Goal: Manage account settings

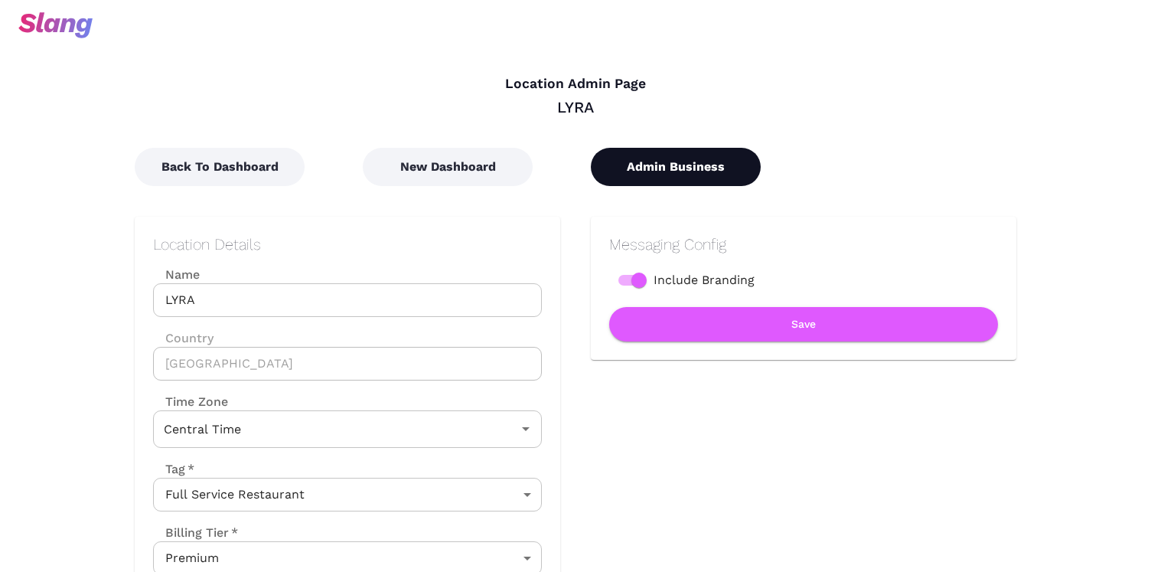
click at [709, 168] on button "Admin Business" at bounding box center [676, 167] width 170 height 38
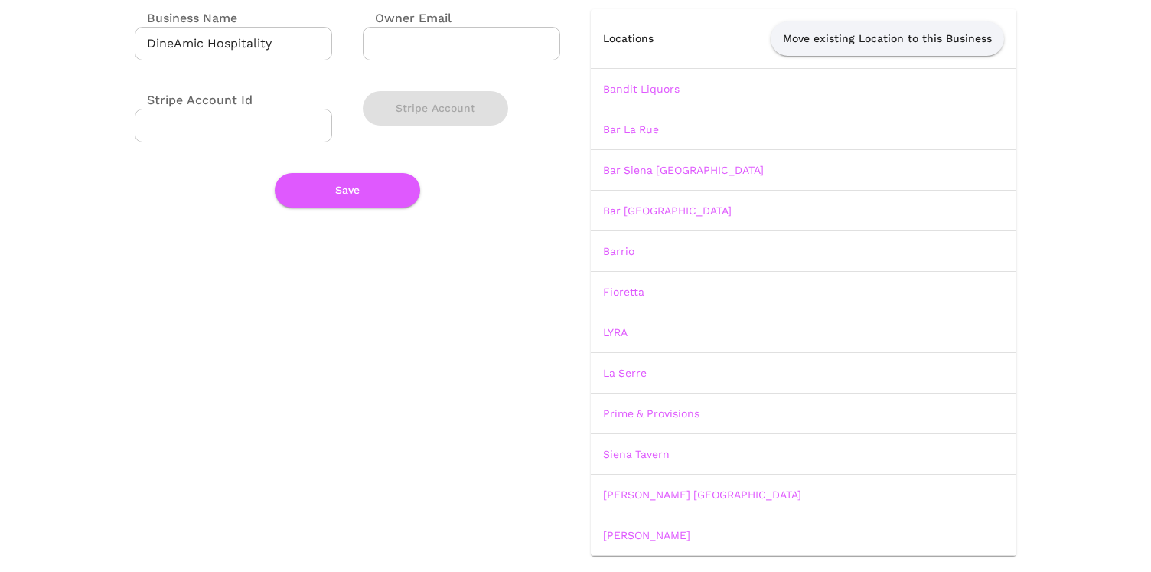
scroll to position [139, 0]
drag, startPoint x: 701, startPoint y: 536, endPoint x: 592, endPoint y: 81, distance: 468.3
click at [591, 81] on tbody "Bandit Liquors Bar La Rue Bar Siena North Shore Bar Siena West Loop Barrio Fior…" at bounding box center [804, 310] width 426 height 487
click at [598, 86] on td "Bandit Liquors" at bounding box center [804, 87] width 426 height 41
drag, startPoint x: 598, startPoint y: 86, endPoint x: 719, endPoint y: 533, distance: 462.3
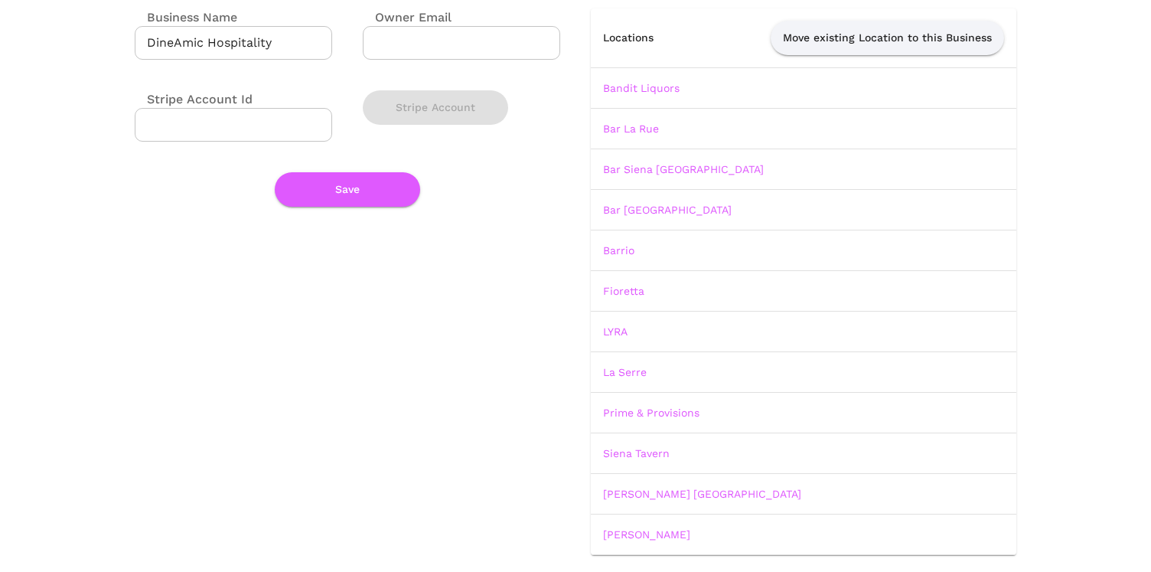
click at [719, 533] on tbody "Bandit Liquors Bar La Rue Bar Siena North Shore Bar Siena West Loop Barrio Fior…" at bounding box center [804, 310] width 426 height 487
copy tbody "Bandit Liquors Bar La Rue Bar Siena North Shore Bar Siena West Loop Barrio Fior…"
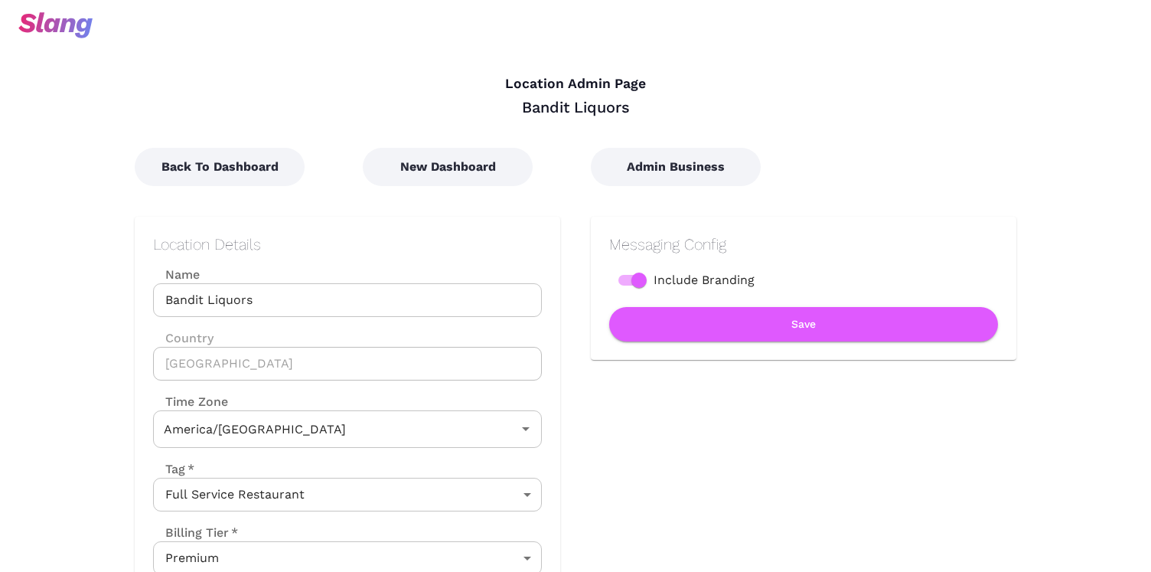
type input "Central Time"
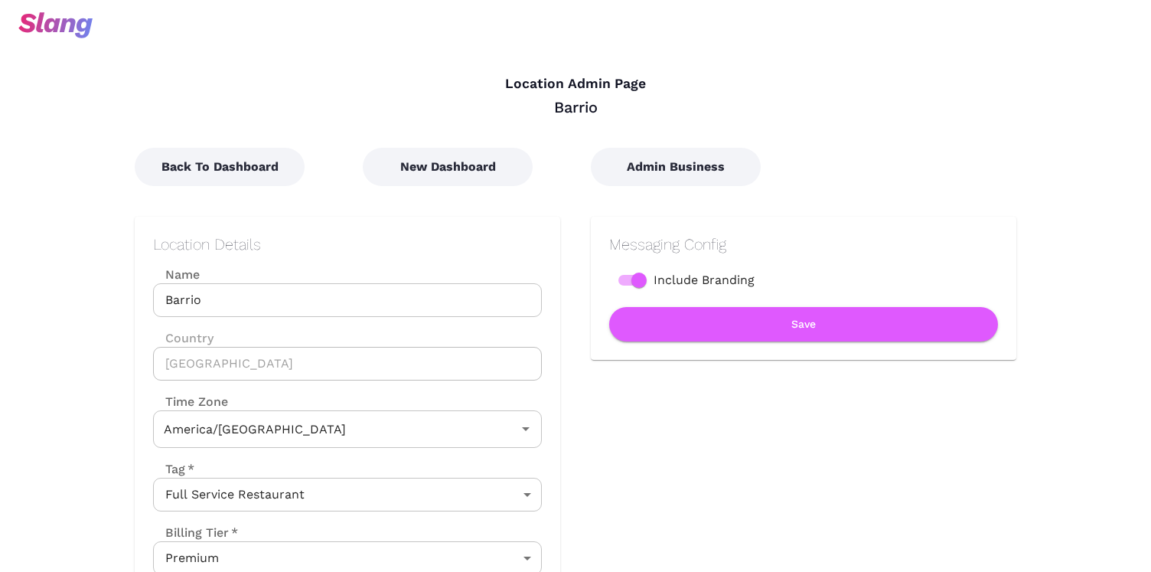
type input "Central Time"
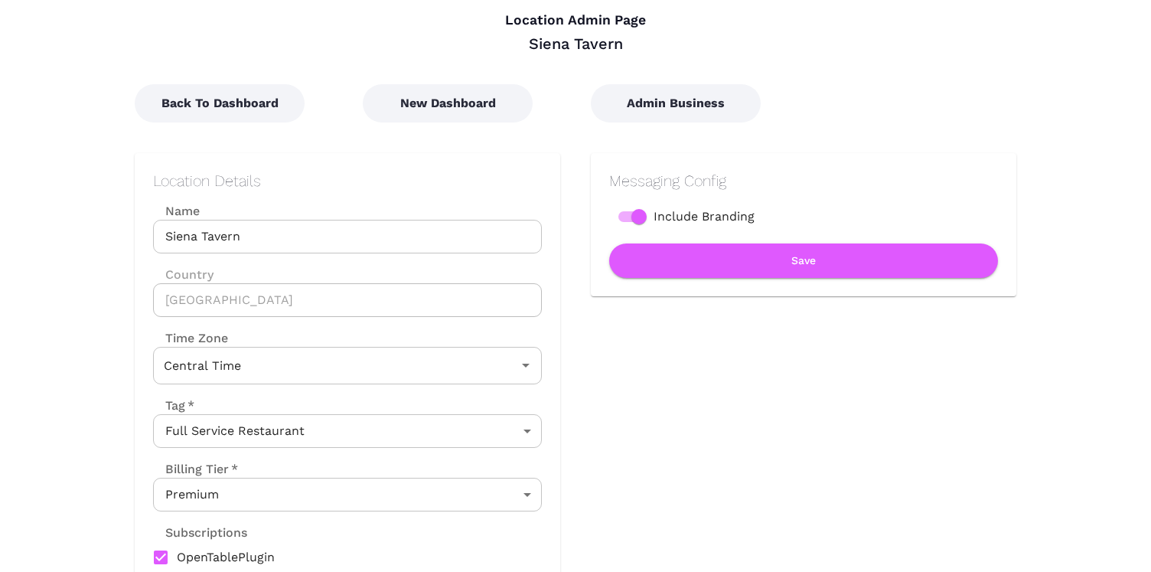
scroll to position [65, 0]
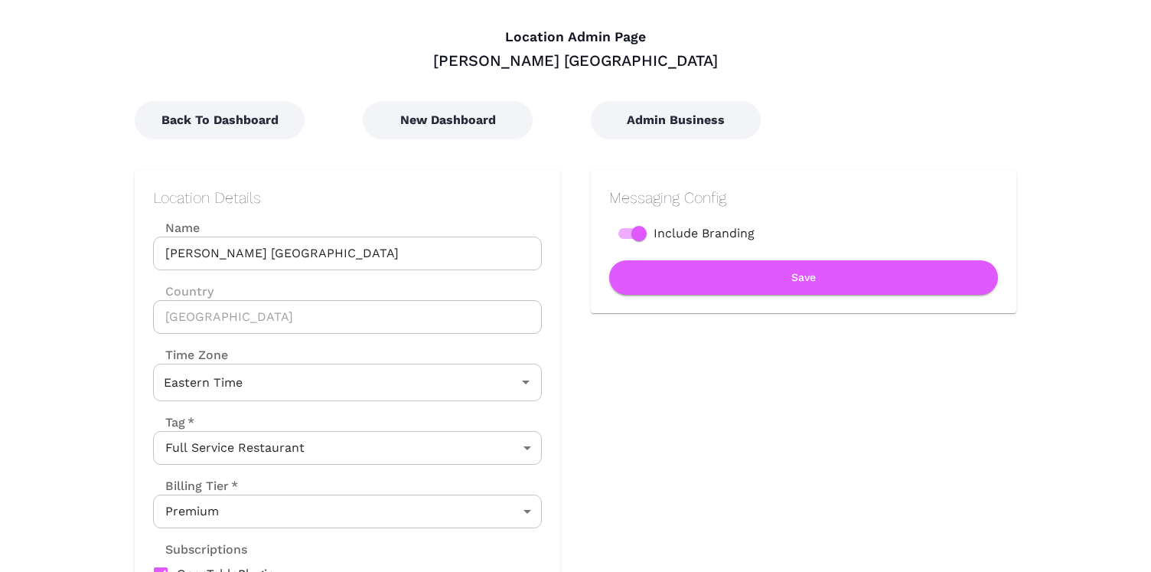
scroll to position [42, 0]
